Goal: Task Accomplishment & Management: Manage account settings

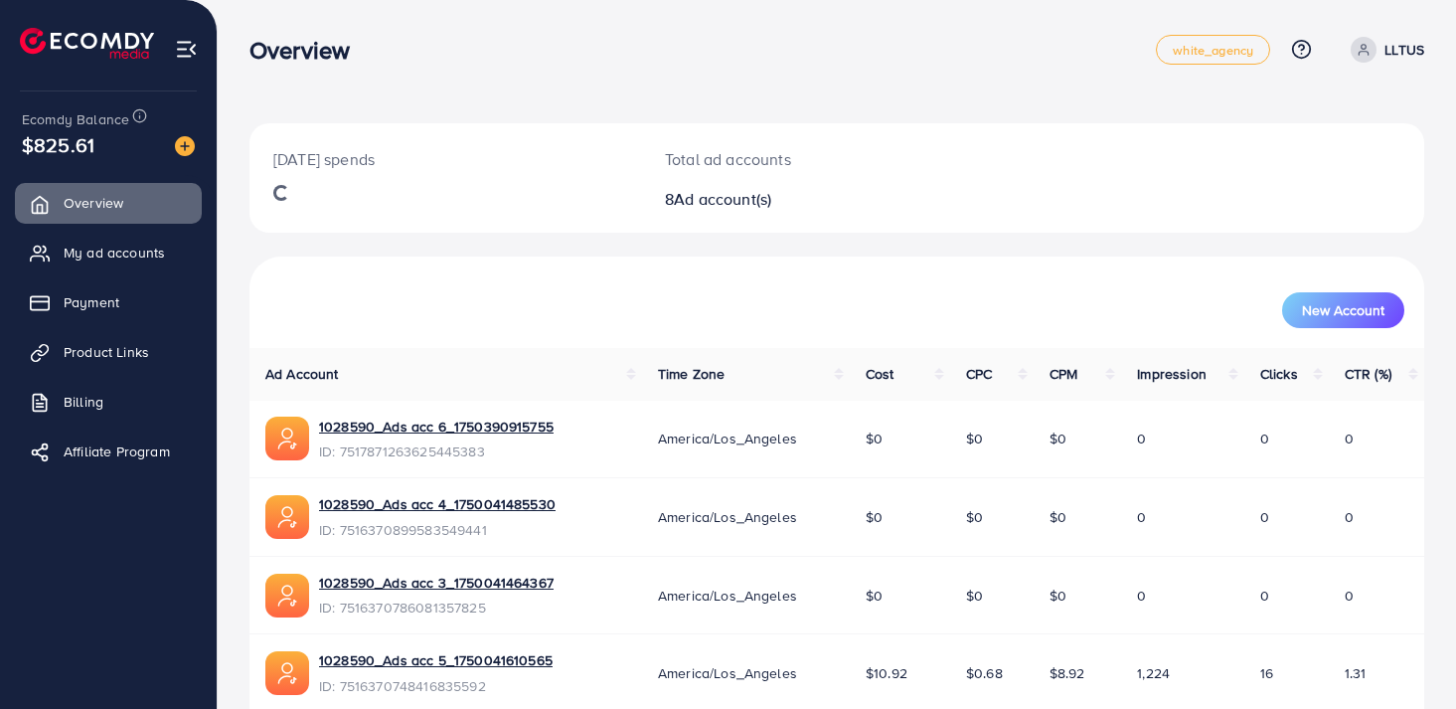
click at [103, 274] on ul "Overview My ad accounts Payment Product Links Billing Affiliate Program" at bounding box center [108, 333] width 217 height 317
click at [106, 296] on span "Payment" at bounding box center [97, 302] width 56 height 20
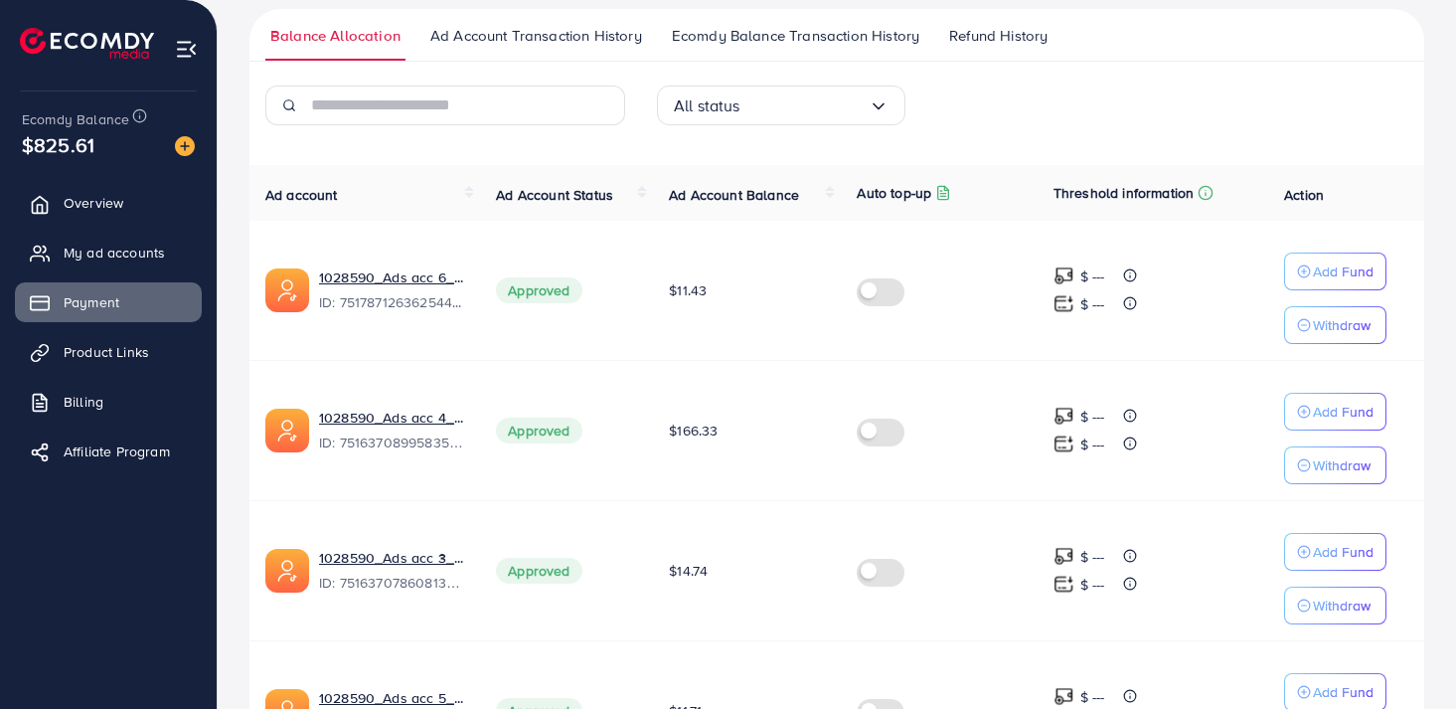
scroll to position [457, 0]
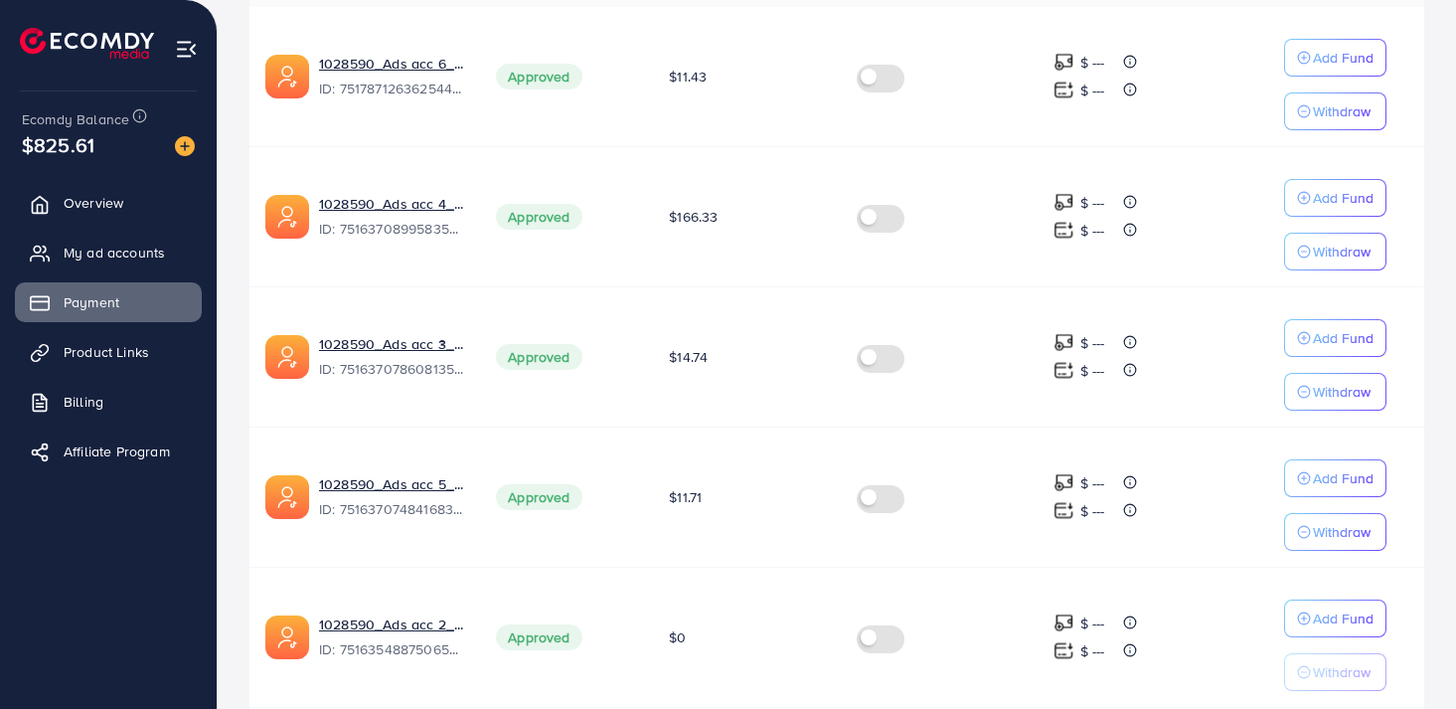
scroll to position [519, 0]
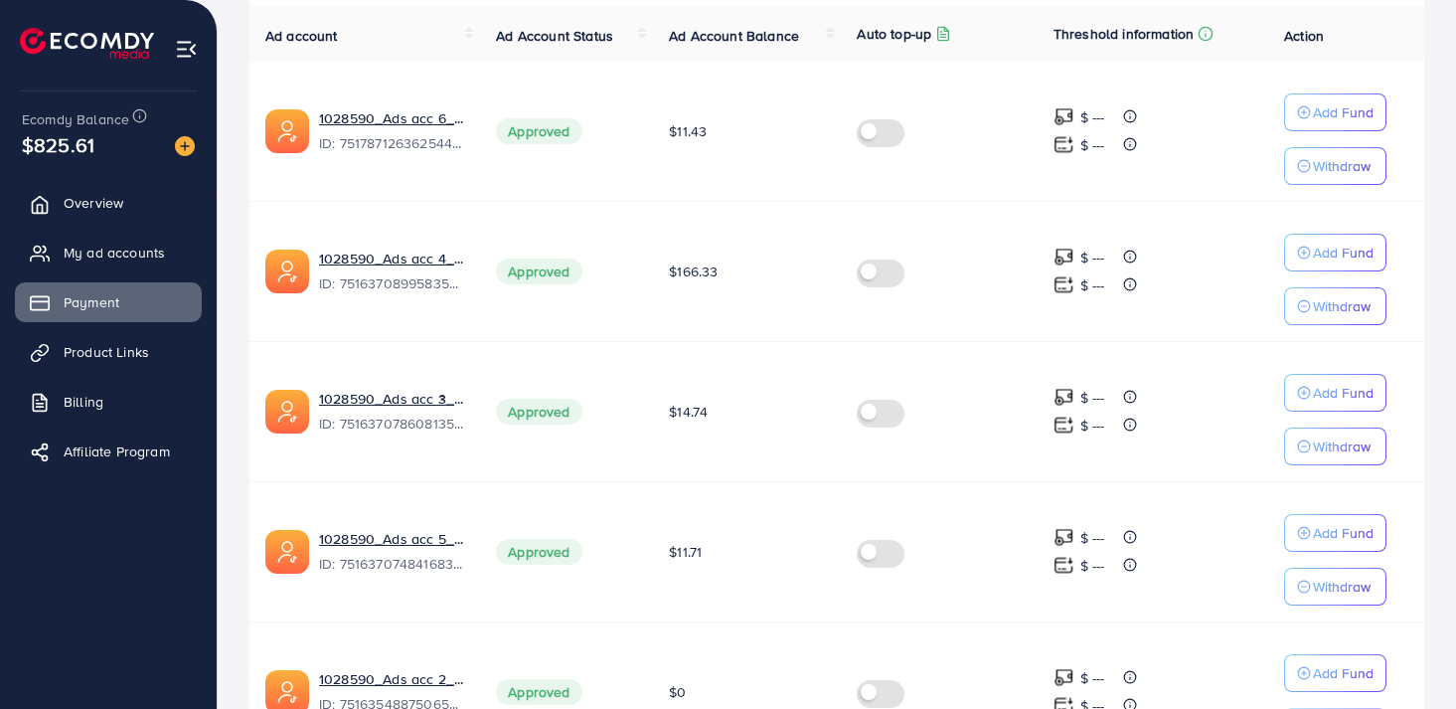
scroll to position [490, 0]
